Goal: Find specific page/section: Find specific page/section

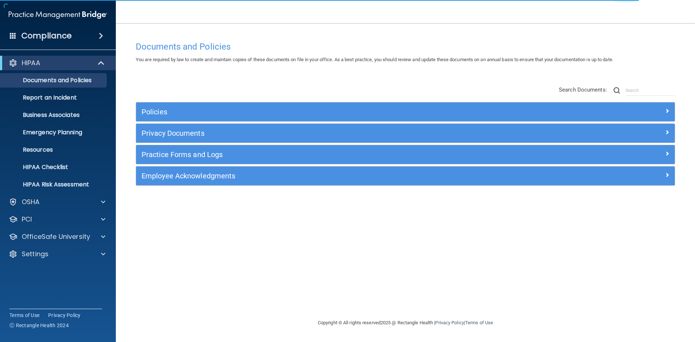
click at [71, 34] on div "Compliance" at bounding box center [58, 36] width 116 height 16
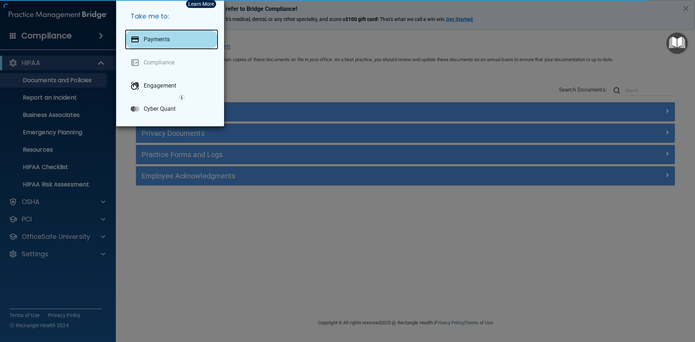
click at [175, 40] on div "Payments" at bounding box center [171, 39] width 93 height 20
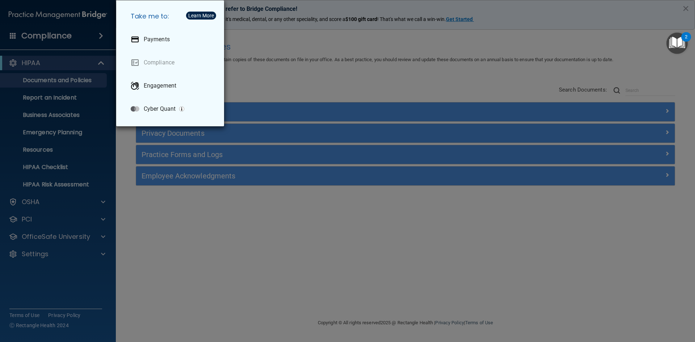
click at [73, 61] on div "Take me to: Payments Compliance Engagement Cyber Quant" at bounding box center [347, 171] width 695 height 342
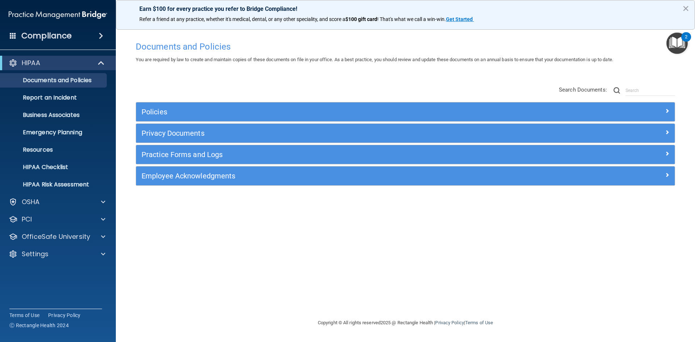
click at [71, 26] on div "Compliance" at bounding box center [57, 22] width 101 height 44
click at [72, 31] on div "Compliance" at bounding box center [58, 36] width 116 height 16
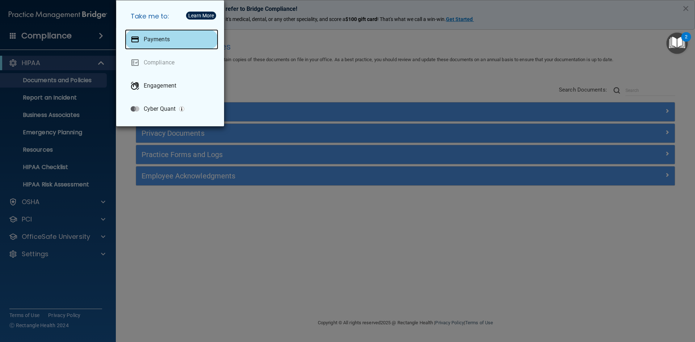
click at [156, 37] on p "Payments" at bounding box center [157, 39] width 26 height 7
